Goal: Obtain resource: Download file/media

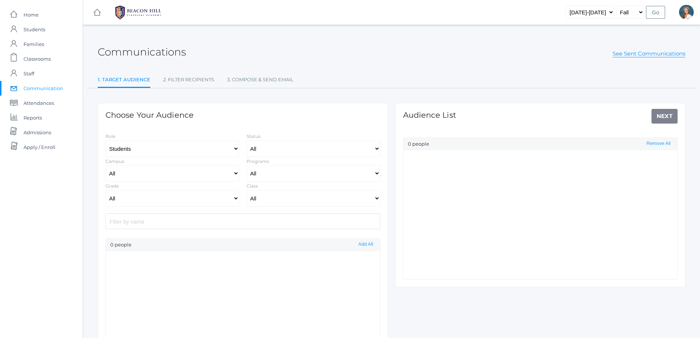
select select "Enrolled"
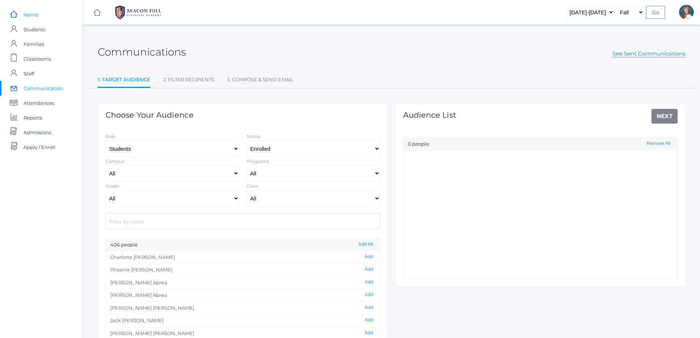
click at [30, 13] on span "Home" at bounding box center [31, 14] width 15 height 15
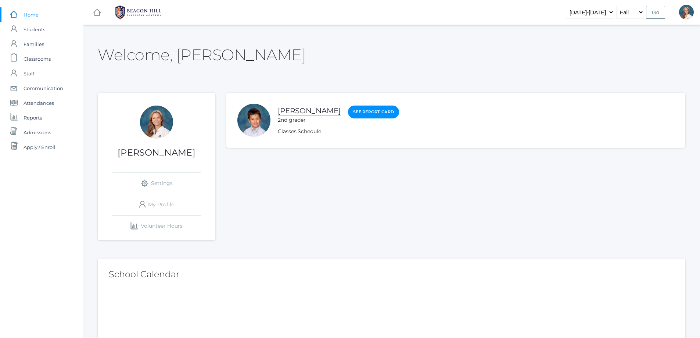
click at [292, 111] on link "[PERSON_NAME]" at bounding box center [309, 110] width 63 height 9
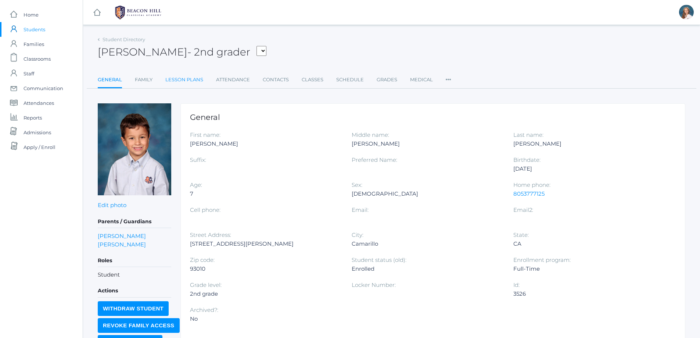
click at [174, 79] on link "Lesson Plans" at bounding box center [184, 79] width 38 height 15
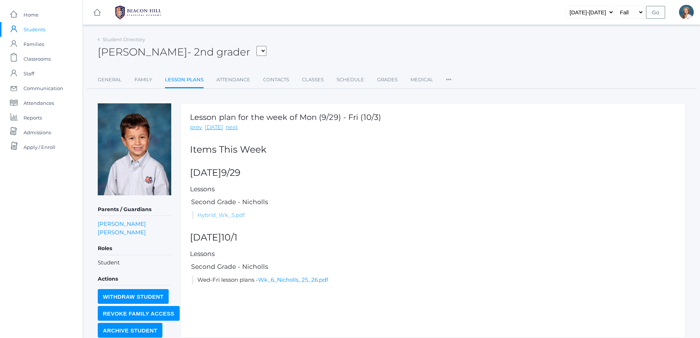
click at [218, 216] on link "Hybrid_Wk_5.pdf" at bounding box center [220, 214] width 47 height 7
click at [286, 278] on link "Wk_6_Nicholls_25_26.pdf" at bounding box center [293, 279] width 70 height 7
